Goal: Task Accomplishment & Management: Use online tool/utility

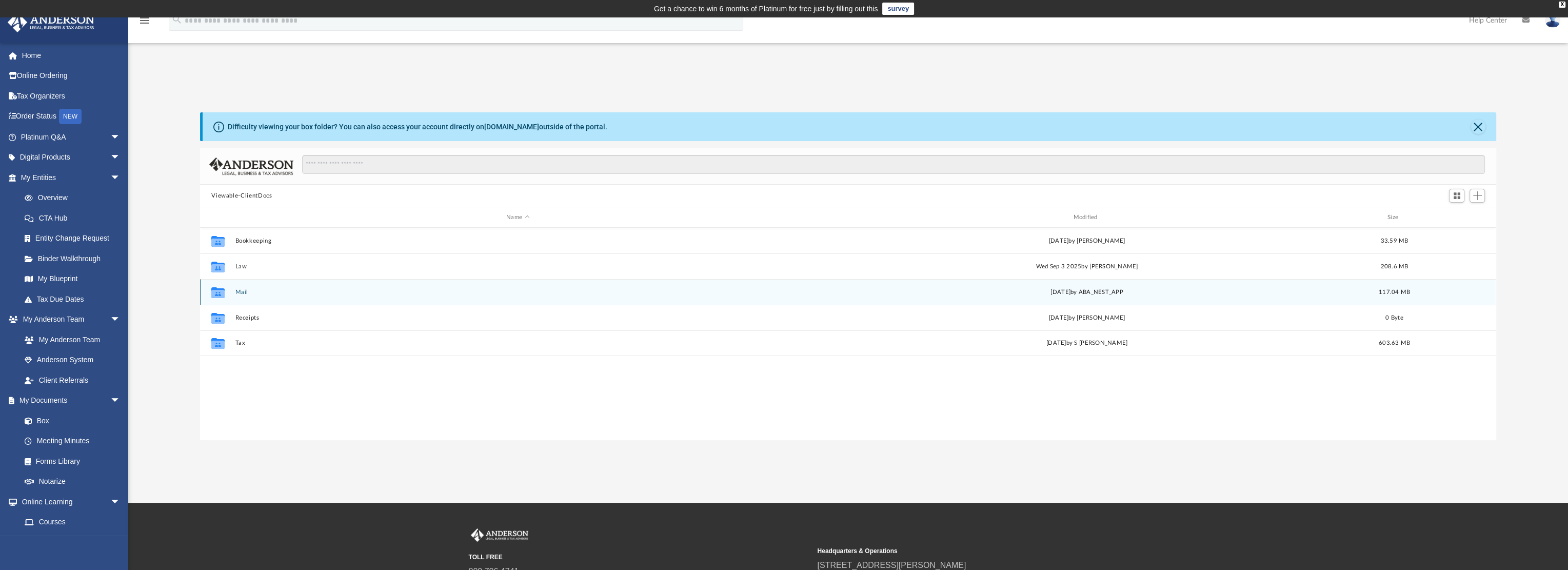
scroll to position [225, 1288]
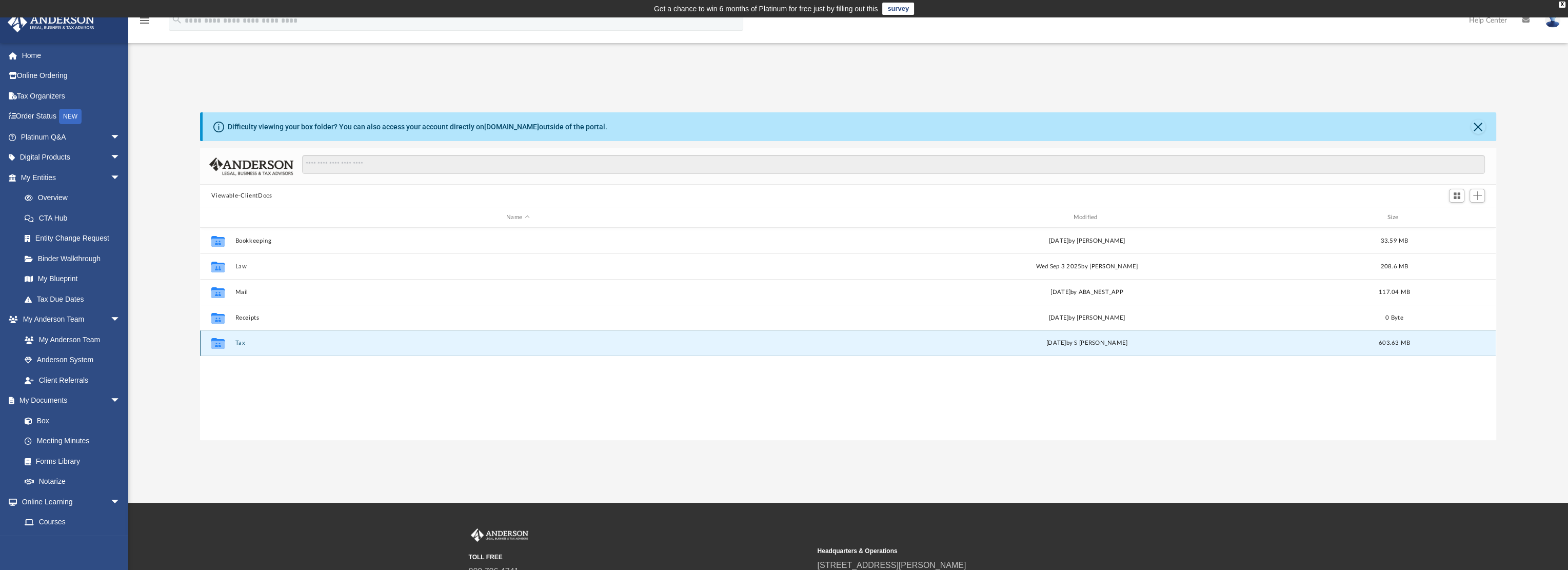
click at [244, 341] on button "Tax" at bounding box center [518, 343] width 565 height 7
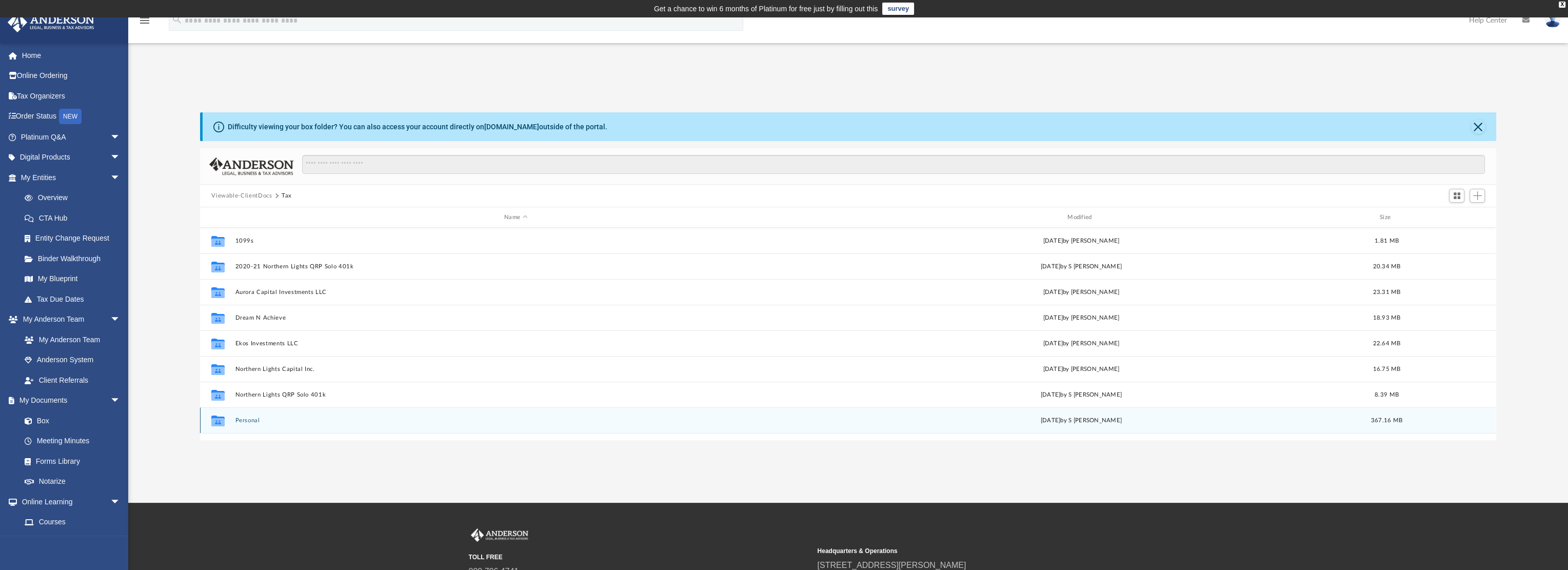
click at [253, 419] on button "Personal" at bounding box center [516, 420] width 562 height 7
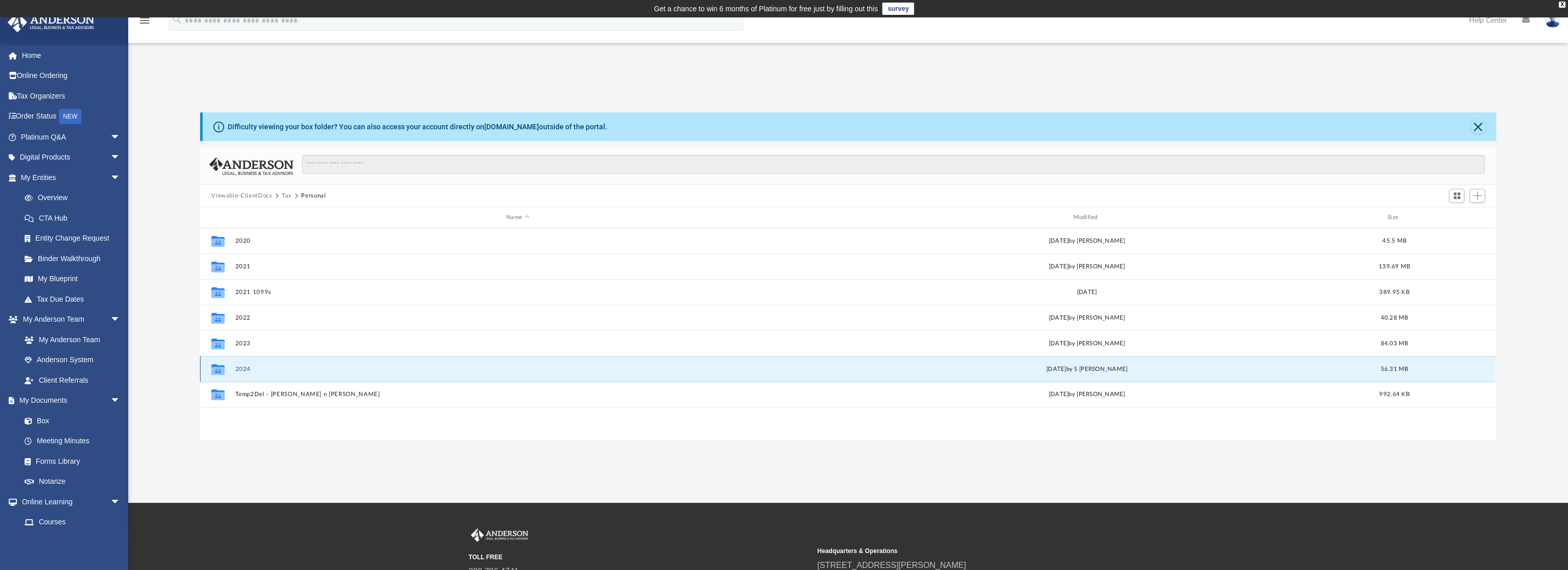
click at [244, 368] on button "2024" at bounding box center [518, 369] width 565 height 7
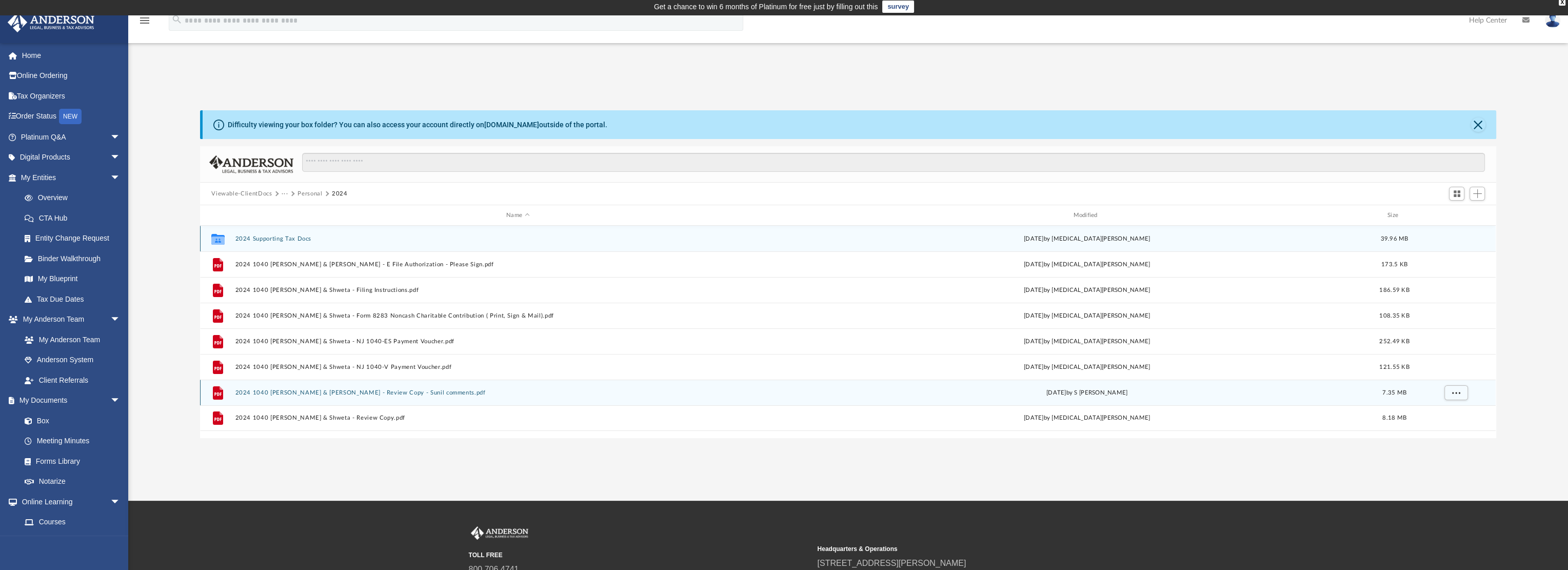
scroll to position [0, 0]
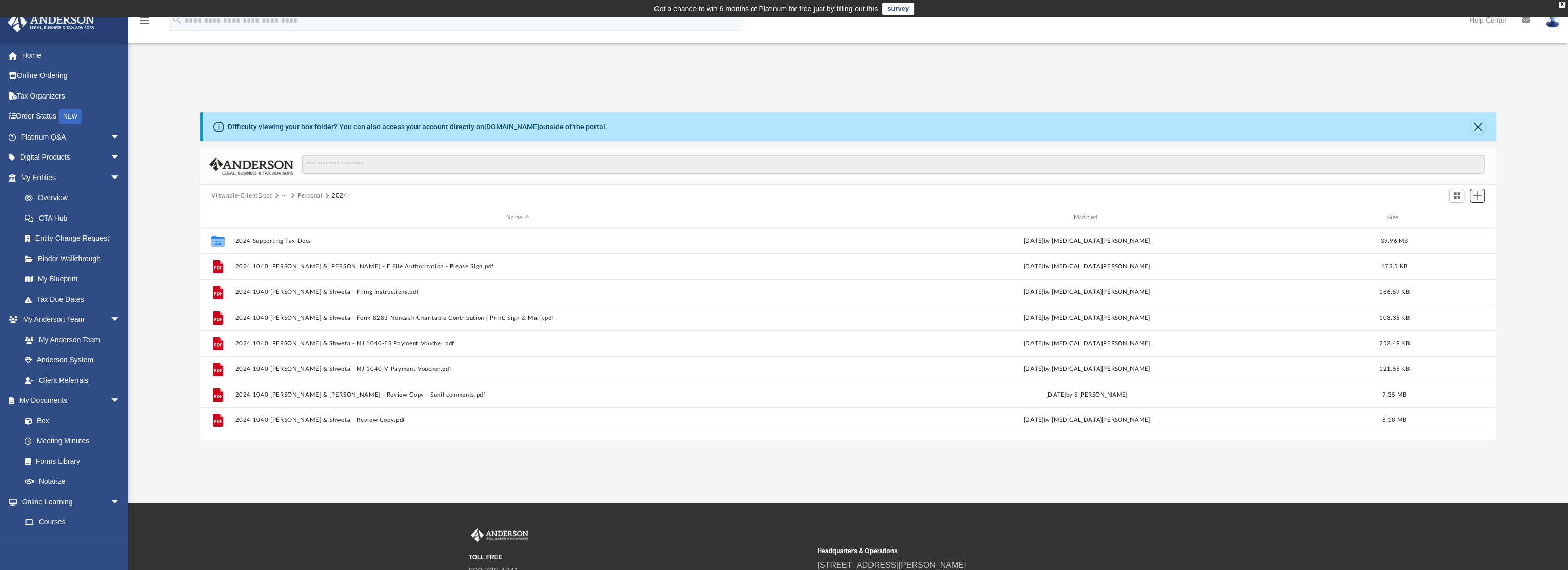
click at [1479, 199] on span "Add" at bounding box center [1477, 195] width 9 height 9
click at [1451, 216] on li "Upload" at bounding box center [1463, 216] width 33 height 11
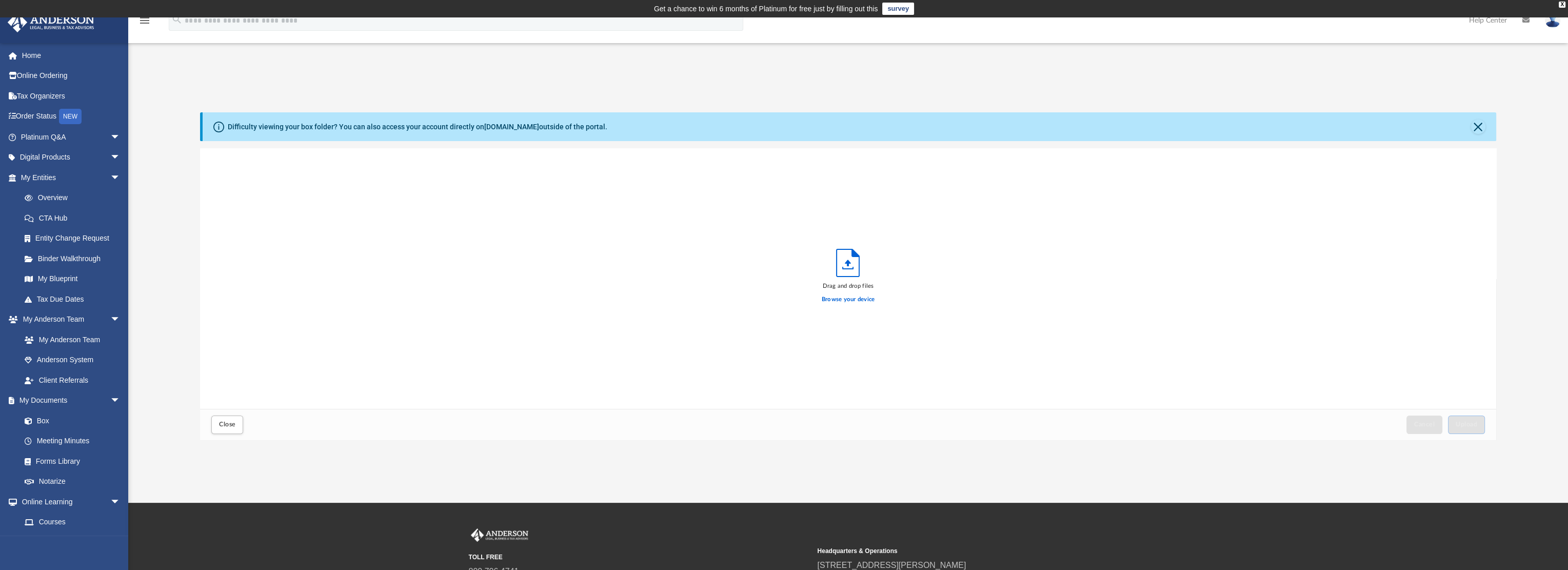
scroll to position [252, 1288]
click at [851, 298] on label "Browse your device" at bounding box center [849, 300] width 53 height 9
click at [0, 0] on input "Browse your device" at bounding box center [0, 0] width 0 height 0
click at [1478, 427] on button "Upload" at bounding box center [1466, 424] width 37 height 18
click at [231, 429] on button "Close" at bounding box center [227, 424] width 32 height 18
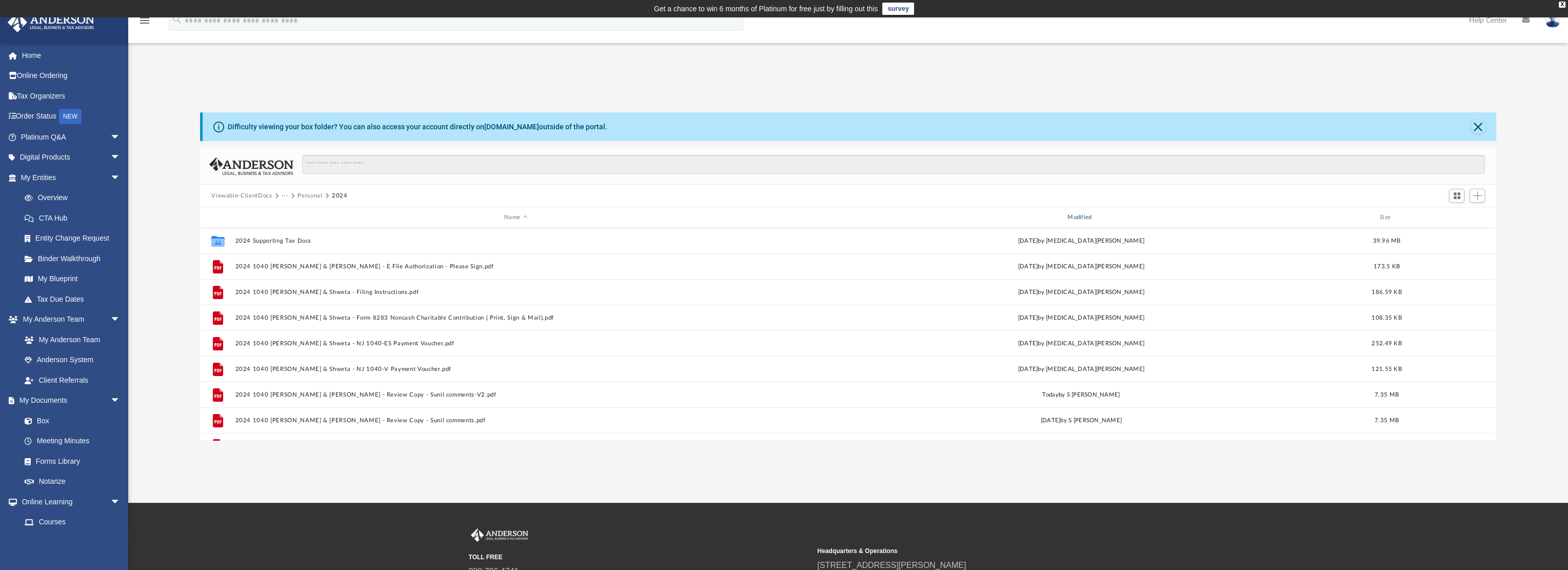
click at [1079, 216] on div "Modified" at bounding box center [1082, 217] width 562 height 9
click at [147, 98] on div "Difficulty viewing your box folder? You can also access your account directly o…" at bounding box center [849, 265] width 1440 height 349
